Goal: Navigation & Orientation: Find specific page/section

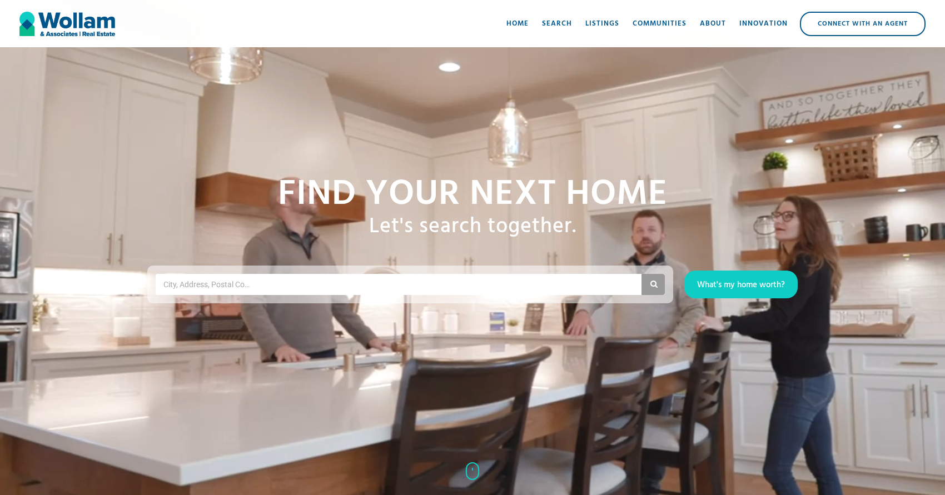
scroll to position [114, 0]
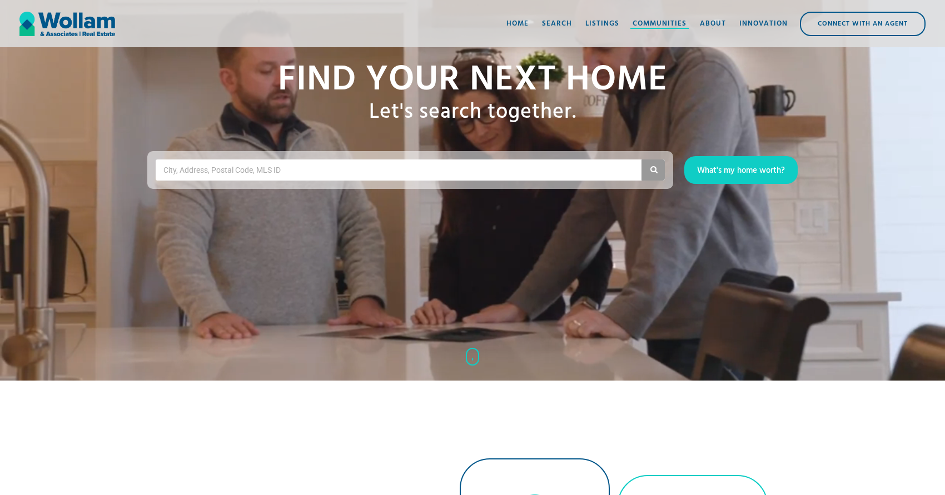
click at [665, 23] on div "Communities" at bounding box center [659, 23] width 54 height 11
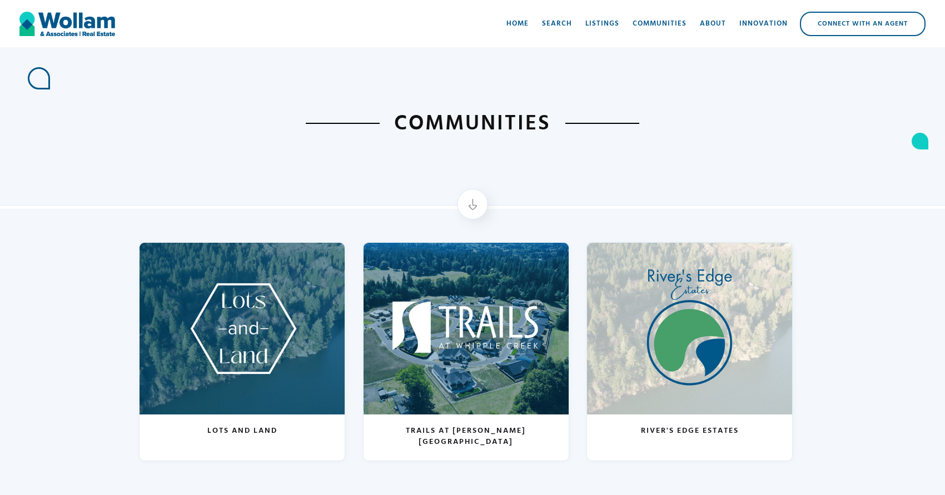
scroll to position [154, 0]
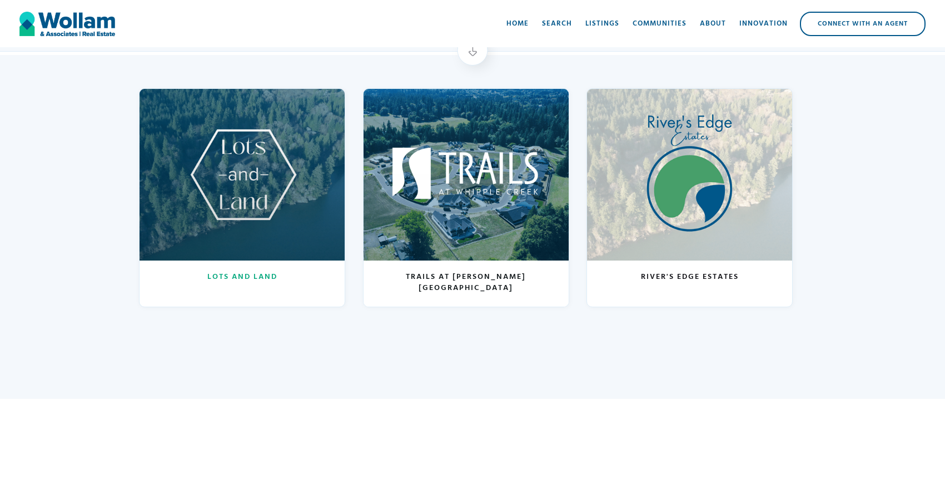
click at [293, 212] on div at bounding box center [241, 175] width 205 height 172
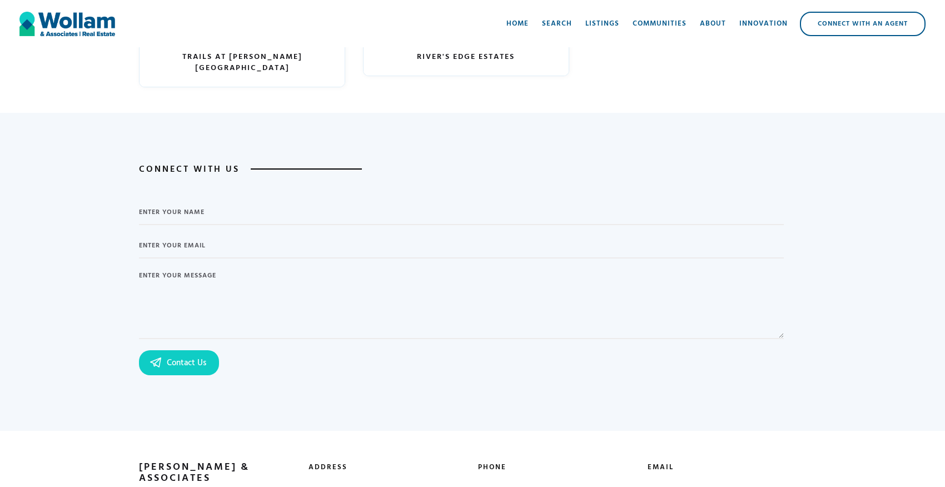
scroll to position [2419, 0]
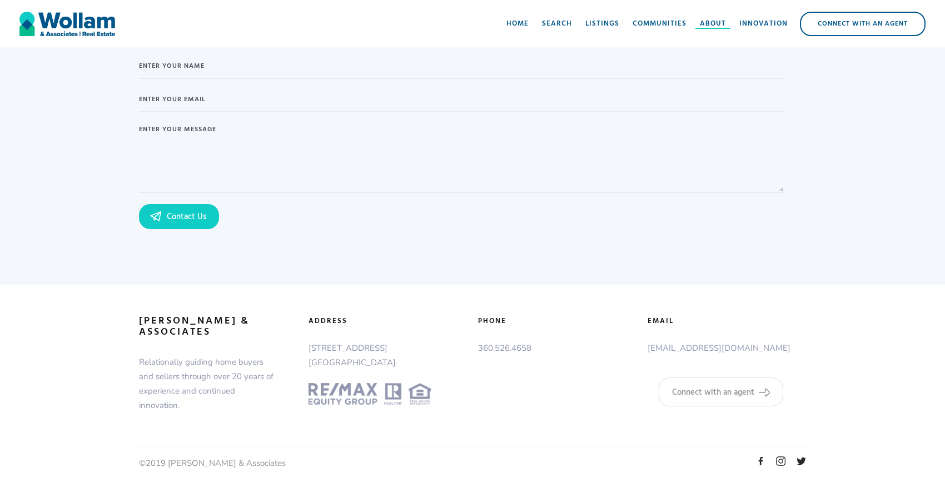
click at [715, 24] on div "About" at bounding box center [713, 23] width 26 height 11
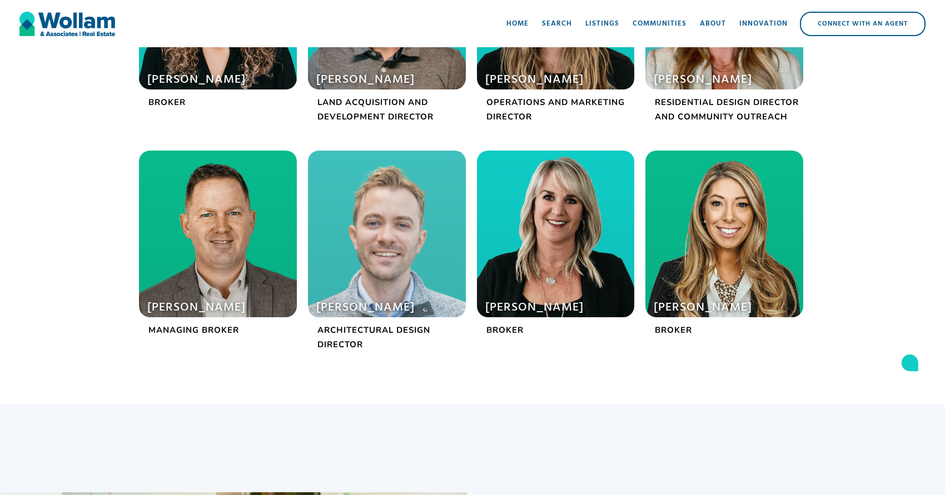
scroll to position [198, 0]
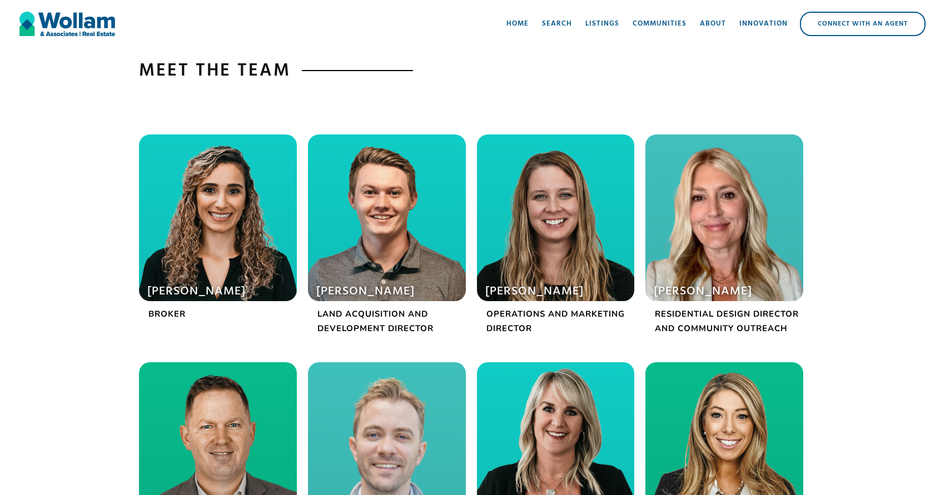
click at [393, 194] on div at bounding box center [387, 217] width 158 height 167
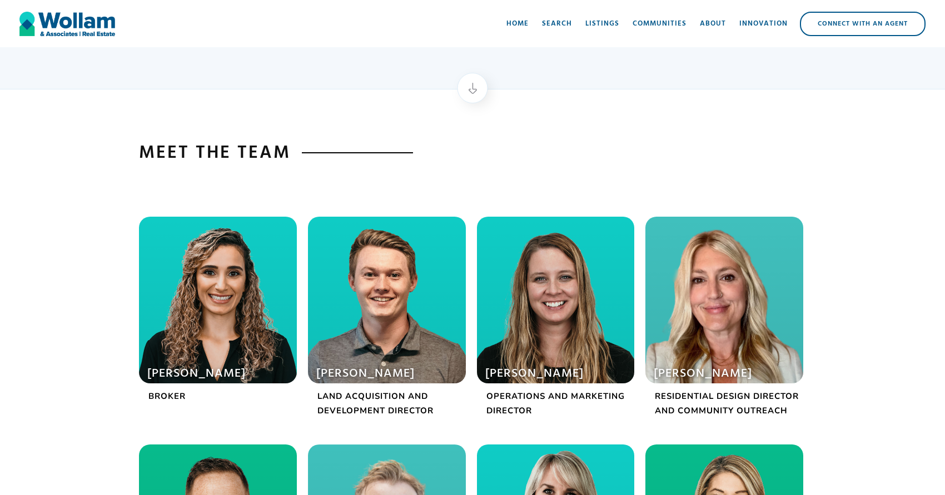
scroll to position [0, 0]
